Goal: Navigation & Orientation: Find specific page/section

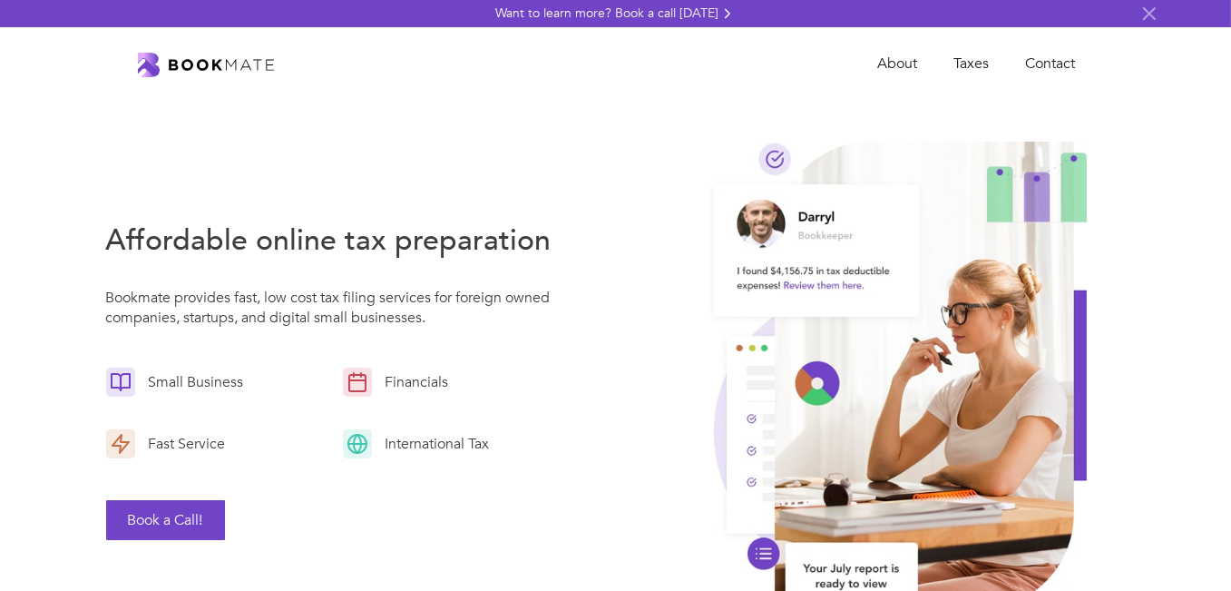
click at [218, 73] on img "home" at bounding box center [206, 65] width 136 height 24
click at [891, 64] on link "About" at bounding box center [897, 63] width 76 height 37
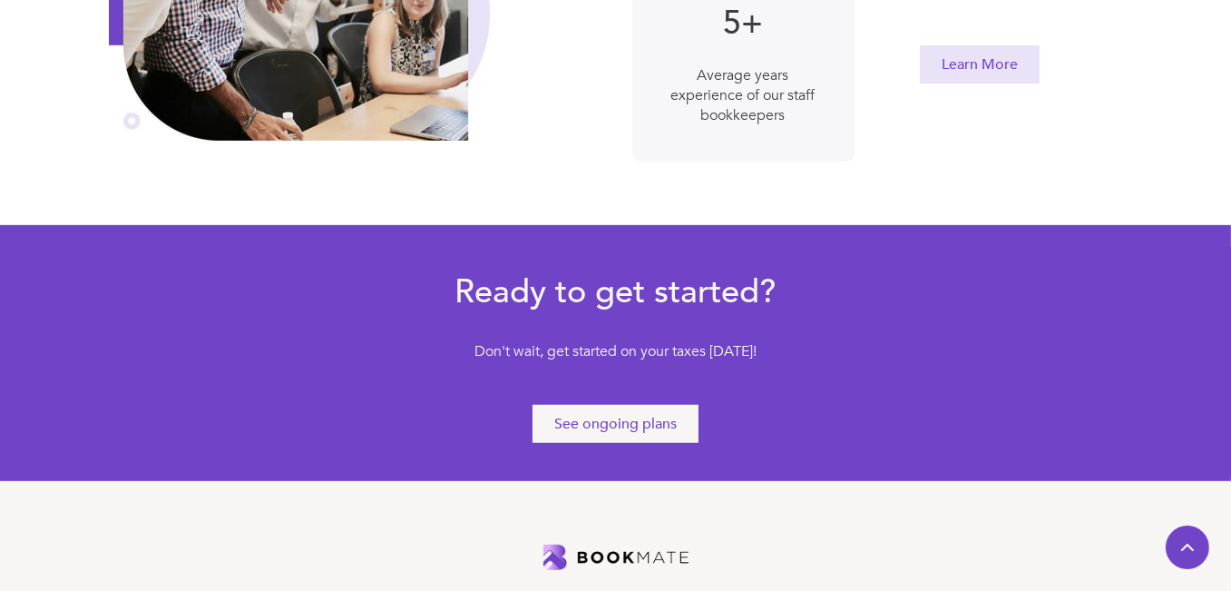
scroll to position [1173, 0]
